Goal: Information Seeking & Learning: Learn about a topic

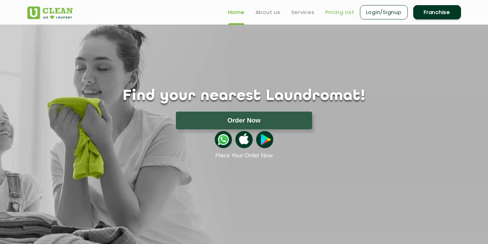
click at [346, 12] on link "Pricing List" at bounding box center [340, 12] width 29 height 8
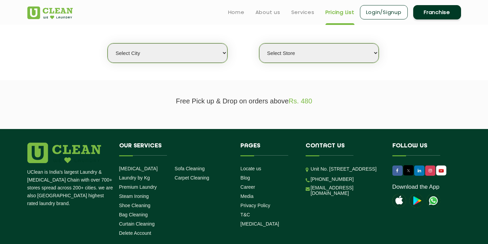
scroll to position [154, 0]
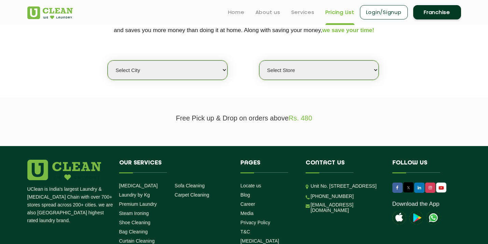
click at [192, 72] on select "Select city [GEOGRAPHIC_DATA] [GEOGRAPHIC_DATA] [GEOGRAPHIC_DATA] [GEOGRAPHIC_D…" at bounding box center [168, 69] width 120 height 19
select select "162"
click at [108, 60] on select "Select city [GEOGRAPHIC_DATA] [GEOGRAPHIC_DATA] [GEOGRAPHIC_DATA] [GEOGRAPHIC_D…" at bounding box center [168, 69] width 120 height 19
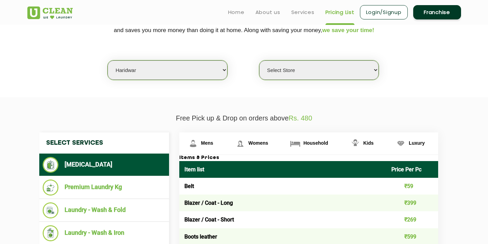
click at [316, 71] on select "Select Store UClean Haridwar [GEOGRAPHIC_DATA] [GEOGRAPHIC_DATA]" at bounding box center [319, 69] width 120 height 19
select select "612"
click at [259, 60] on select "Select Store UClean Haridwar [GEOGRAPHIC_DATA] [GEOGRAPHIC_DATA]" at bounding box center [319, 69] width 120 height 19
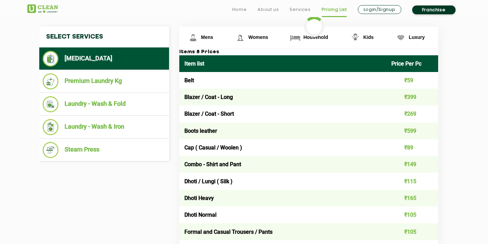
scroll to position [261, 0]
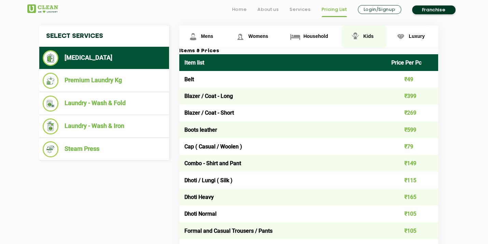
click at [362, 40] on link "Kids" at bounding box center [364, 37] width 45 height 22
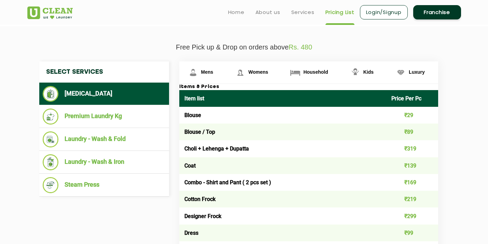
scroll to position [224, 0]
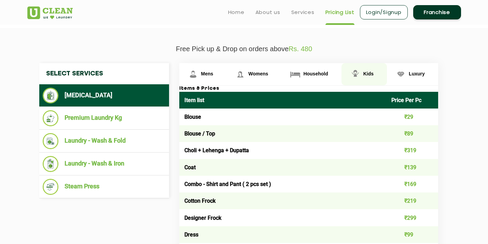
click at [367, 79] on link "Kids" at bounding box center [364, 74] width 45 height 22
